Goal: Navigation & Orientation: Find specific page/section

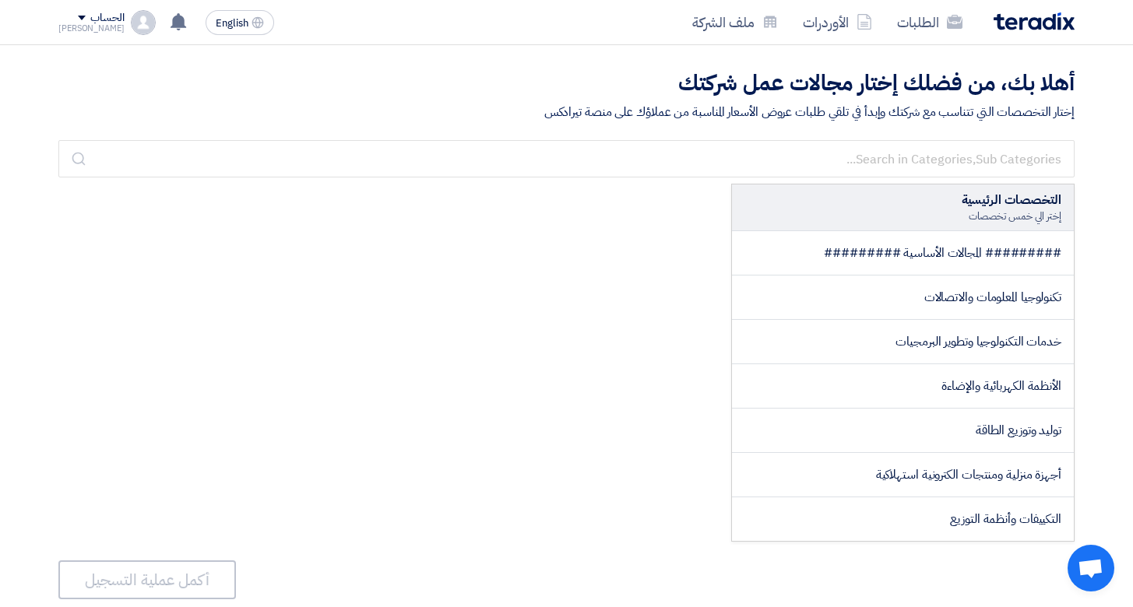
click at [69, 16] on div "الحساب" at bounding box center [91, 18] width 66 height 13
click at [343, 78] on h2 "أهلا بك، من فضلك إختار مجالات عمل شركتك" at bounding box center [566, 84] width 1016 height 30
click at [933, 30] on link "الطلبات" at bounding box center [929, 22] width 90 height 37
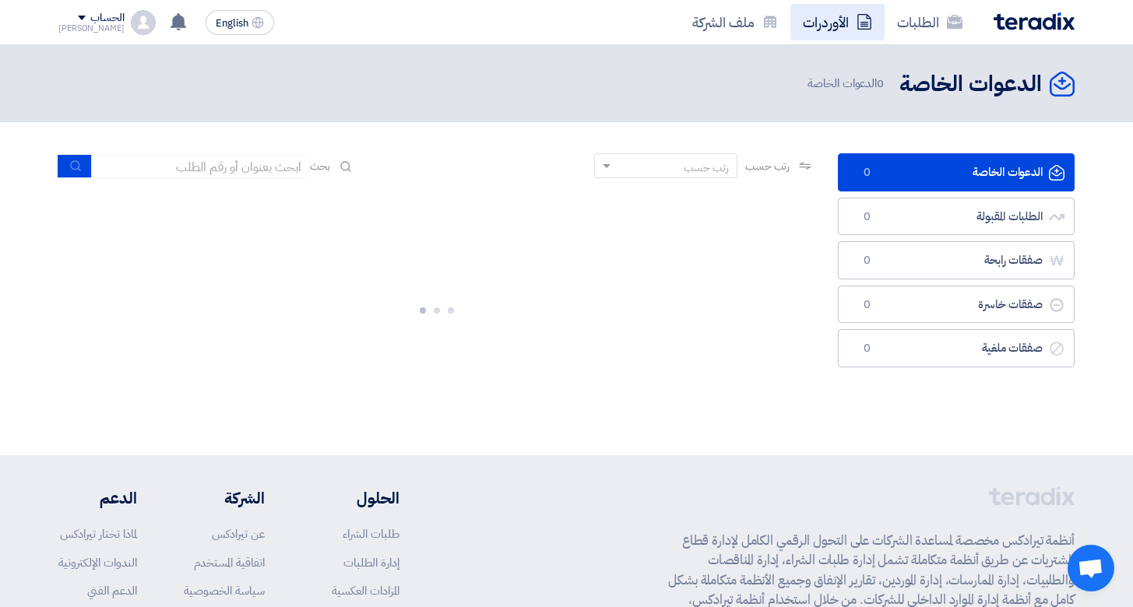
click at [805, 16] on link "الأوردرات" at bounding box center [837, 22] width 94 height 37
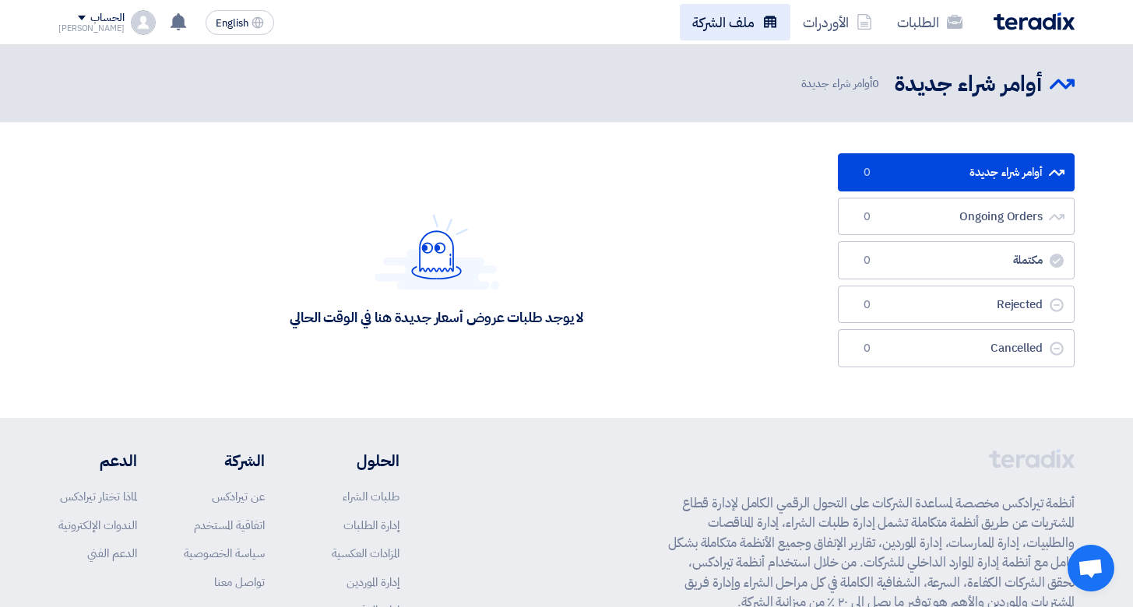
click at [714, 20] on link "ملف الشركة" at bounding box center [735, 22] width 111 height 37
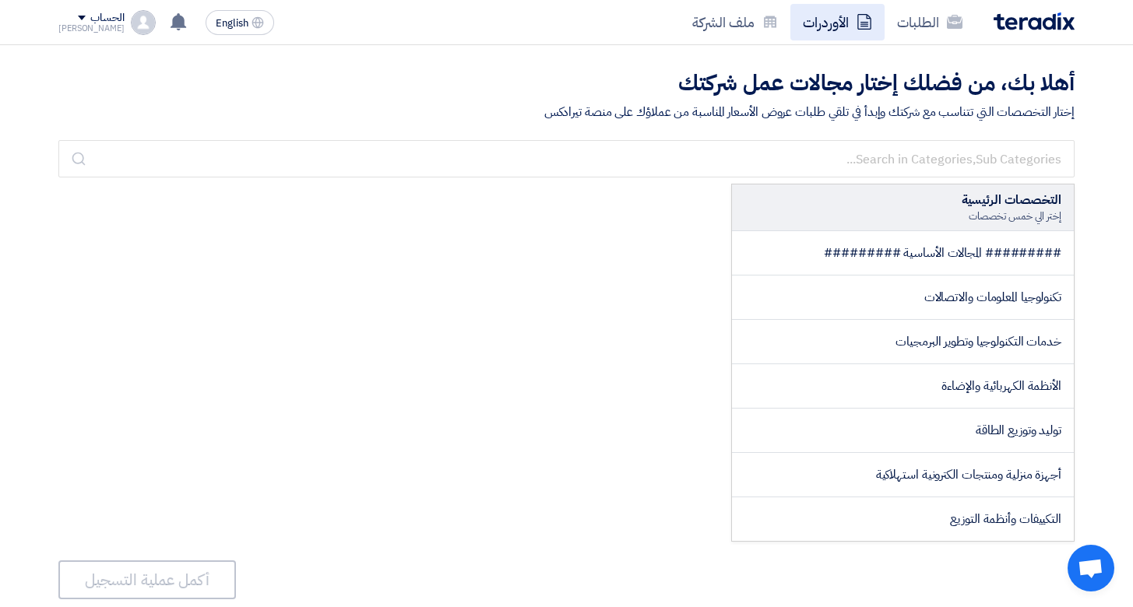
click at [817, 23] on link "الأوردرات" at bounding box center [837, 22] width 94 height 37
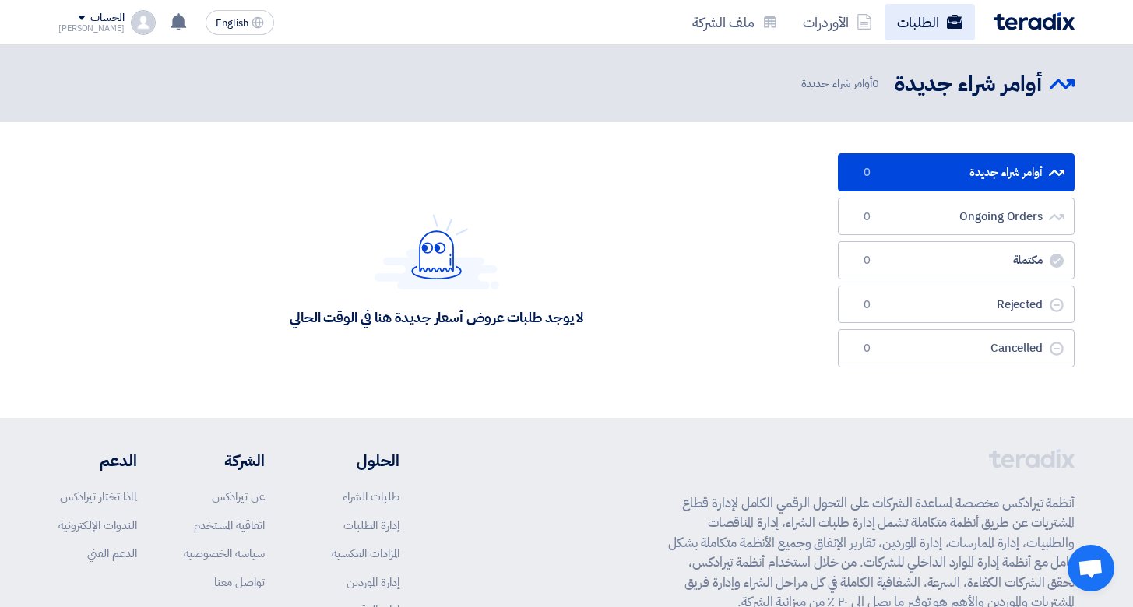
click at [916, 26] on link "الطلبات" at bounding box center [929, 22] width 90 height 37
